Goal: Information Seeking & Learning: Learn about a topic

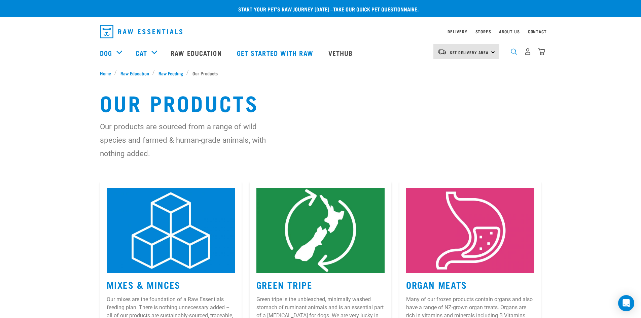
click at [514, 52] on img "dropdown navigation" at bounding box center [514, 51] width 6 height 6
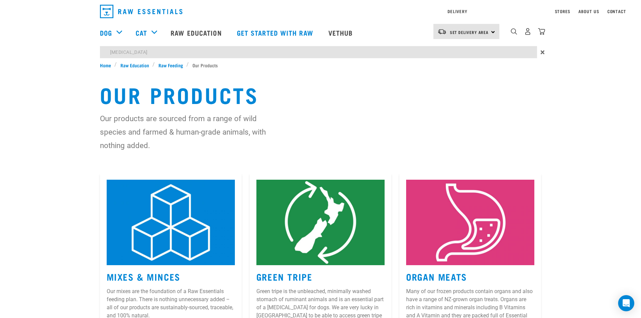
type input "toxoplasmosis"
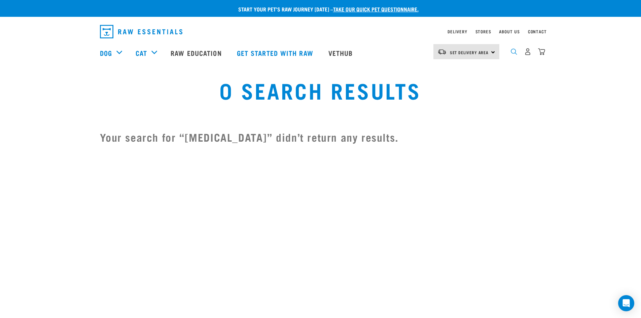
click at [511, 54] on img "dropdown navigation" at bounding box center [514, 51] width 6 height 6
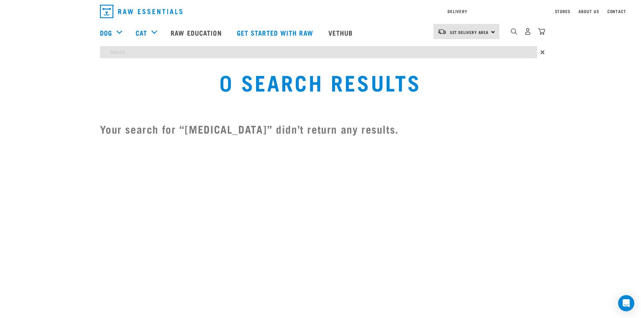
click at [143, 73] on div "Start your pet’s raw journey today – take our quick pet questionnaire. Delivery…" at bounding box center [320, 72] width 641 height 145
type input "toxoplas"
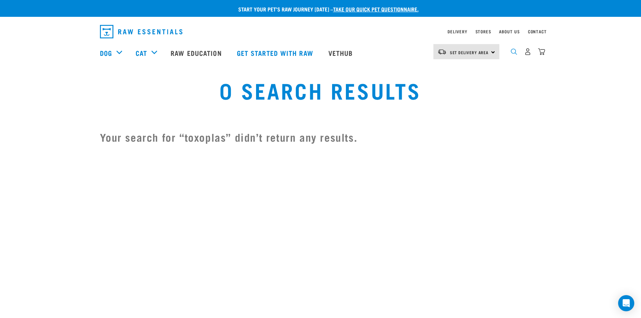
click at [513, 54] on img "dropdown navigation" at bounding box center [514, 51] width 6 height 6
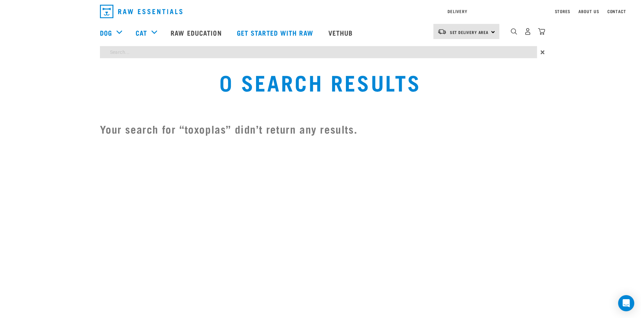
click at [154, 75] on div "Start your pet’s raw journey [DATE] – take our quick pet questionnaire. Deliver…" at bounding box center [320, 72] width 641 height 145
type input "toxoplasma"
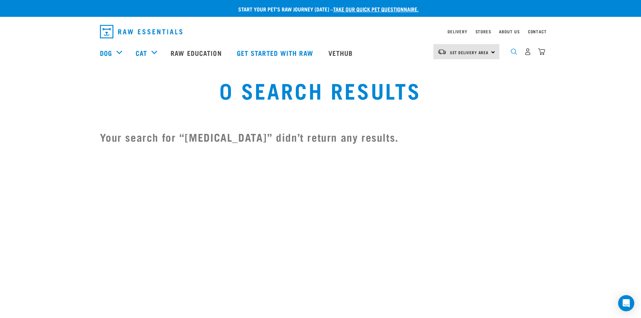
click at [513, 55] on img "dropdown navigation" at bounding box center [514, 51] width 6 height 6
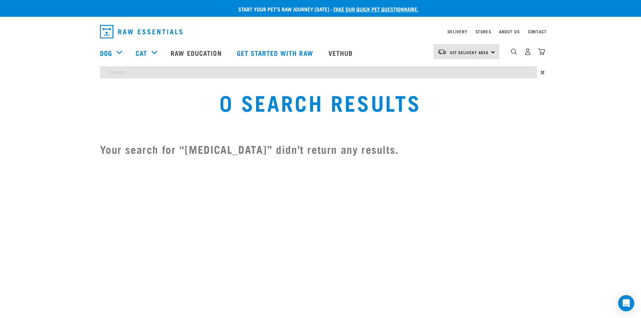
click at [135, 72] on div "Start your pet’s raw journey [DATE] – take our quick pet questionnaire. Deliver…" at bounding box center [320, 82] width 641 height 165
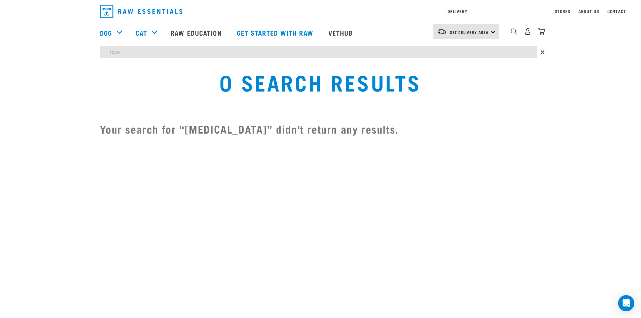
type input "toxo"
